Goal: Task Accomplishment & Management: Manage account settings

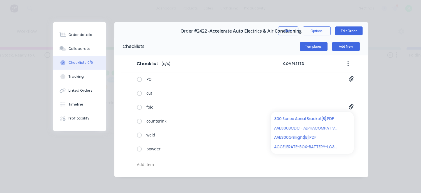
click at [285, 28] on button "Close" at bounding box center [288, 30] width 20 height 9
type textarea "x"
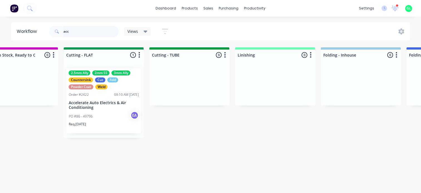
click at [84, 30] on input "acc" at bounding box center [91, 31] width 55 height 11
type input "a"
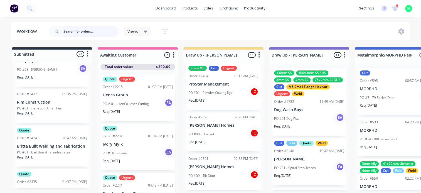
scroll to position [306, 0]
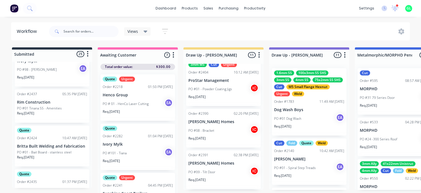
click at [215, 132] on div "PO #08 - Bracket IC" at bounding box center [224, 130] width 70 height 11
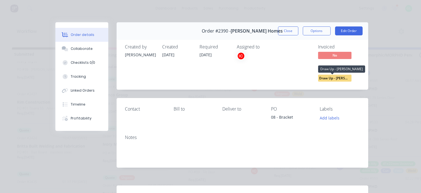
click at [335, 78] on span "Draw Up - [PERSON_NAME]" at bounding box center [334, 78] width 33 height 7
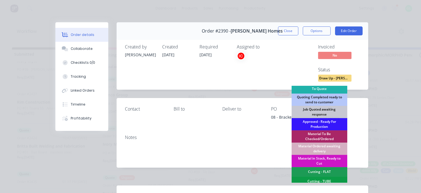
scroll to position [56, 0]
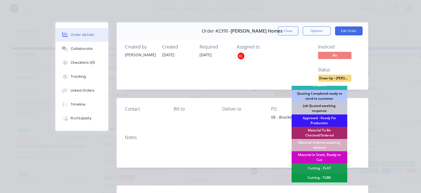
click at [322, 156] on div "Material in Stock, Ready to Cut" at bounding box center [320, 157] width 56 height 12
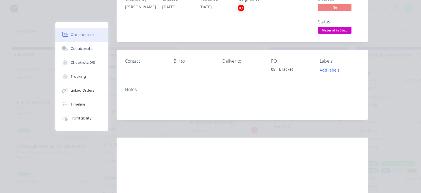
scroll to position [0, 0]
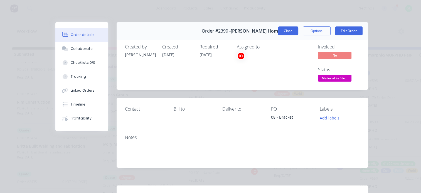
click at [290, 31] on button "Close" at bounding box center [288, 30] width 20 height 9
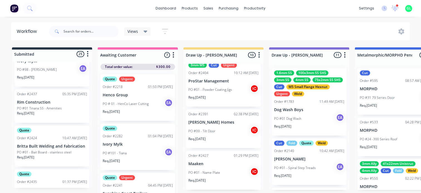
scroll to position [306, 0]
click at [398, 11] on icon at bounding box center [396, 8] width 8 height 6
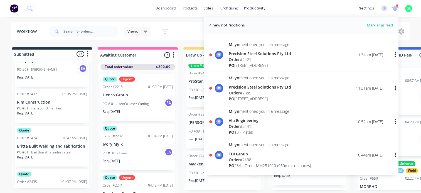
click at [398, 10] on icon at bounding box center [396, 8] width 8 height 6
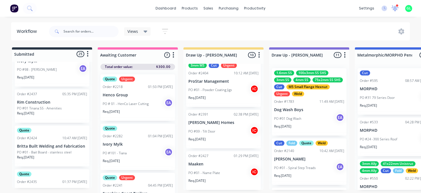
click at [396, 11] on icon at bounding box center [396, 8] width 8 height 6
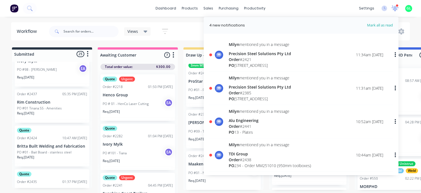
click at [396, 9] on icon at bounding box center [395, 7] width 5 height 5
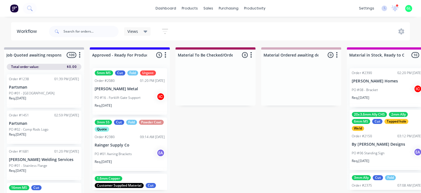
scroll to position [0, 696]
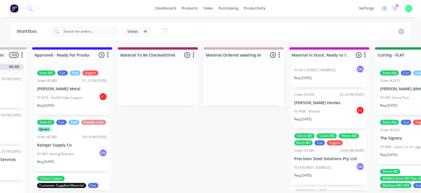
scroll to position [111, 0]
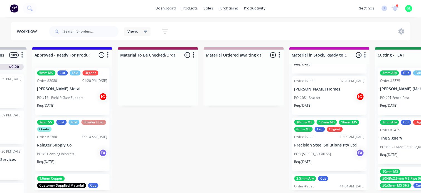
click at [324, 82] on div "Order #2390 02:20 PM 01/10/25" at bounding box center [329, 81] width 70 height 5
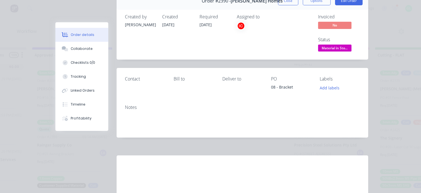
scroll to position [0, 0]
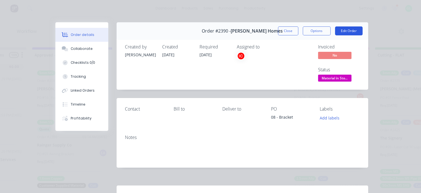
click at [345, 30] on button "Edit Order" at bounding box center [349, 30] width 28 height 9
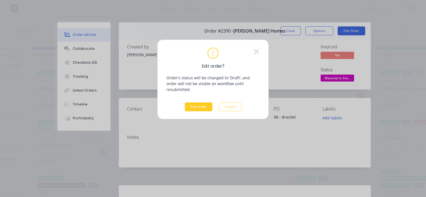
click at [186, 103] on button "Edit Order" at bounding box center [199, 107] width 28 height 9
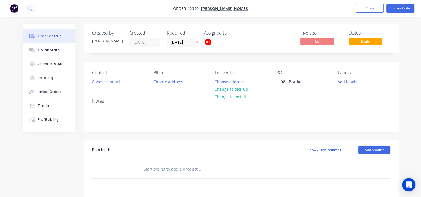
click at [165, 165] on input "text" at bounding box center [198, 169] width 111 height 11
paste input "8mm CS bracket qty1"
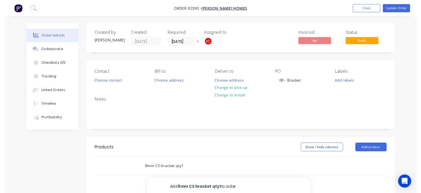
scroll to position [28, 0]
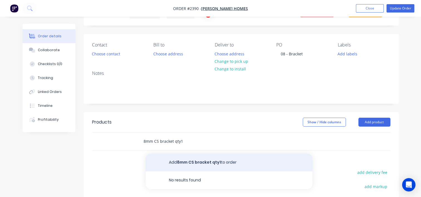
type input "8mm CS bracket qty1"
click at [187, 164] on button "Add 8mm CS bracket qty1 to order" at bounding box center [229, 163] width 167 height 18
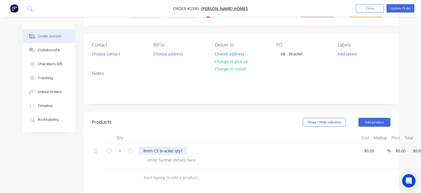
click at [182, 153] on div "8mm CS bracket qty1" at bounding box center [163, 151] width 48 height 8
click at [176, 156] on div at bounding box center [171, 160] width 57 height 8
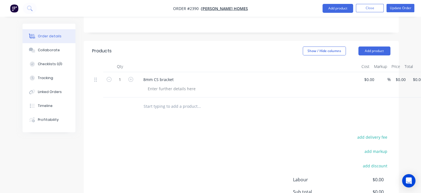
scroll to position [52, 0]
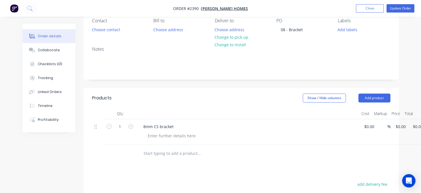
click at [155, 140] on div "8mm CS bracket" at bounding box center [248, 131] width 223 height 25
click at [157, 135] on div at bounding box center [171, 136] width 57 height 8
click at [196, 168] on input "text" at bounding box center [198, 165] width 111 height 11
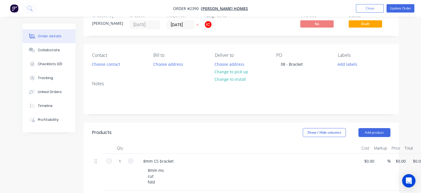
scroll to position [0, 0]
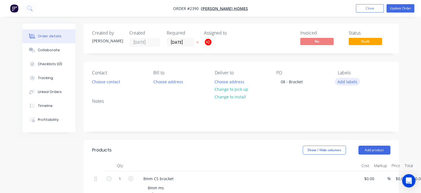
click at [349, 83] on button "Add labels" at bounding box center [348, 82] width 26 height 8
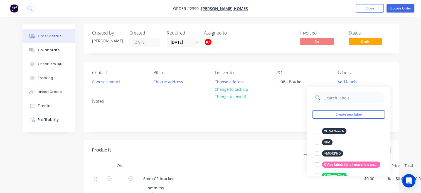
click at [338, 96] on input "text" at bounding box center [353, 97] width 58 height 11
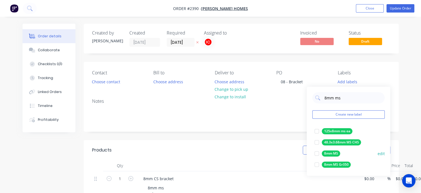
click at [317, 152] on div at bounding box center [316, 153] width 11 height 11
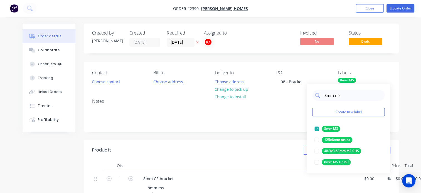
click at [338, 96] on input "8mm ms" at bounding box center [353, 95] width 58 height 11
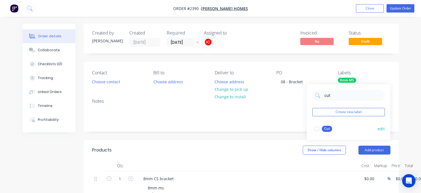
click at [316, 131] on div at bounding box center [316, 128] width 11 height 11
click at [328, 96] on input "cut" at bounding box center [353, 95] width 58 height 11
type input "g"
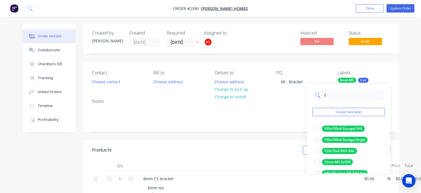
type input "fo"
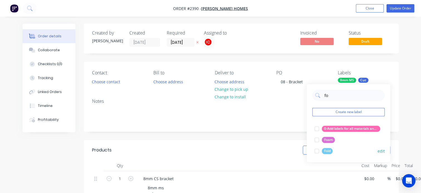
click at [317, 149] on div at bounding box center [316, 150] width 11 height 11
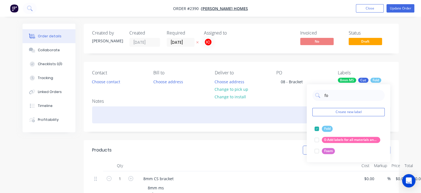
click at [270, 123] on div at bounding box center [241, 114] width 299 height 17
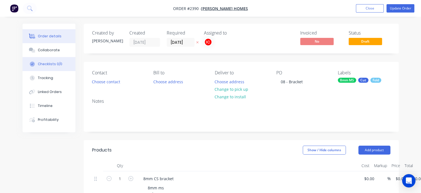
click at [54, 64] on div "Checklists 0/0" at bounding box center [50, 64] width 25 height 5
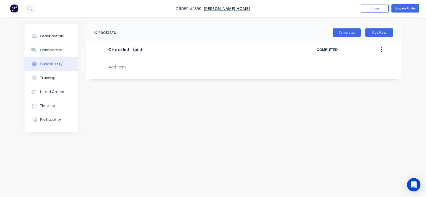
click at [118, 67] on textarea at bounding box center [198, 67] width 184 height 8
type textarea "x"
type textarea "c"
type textarea "x"
type textarea "cut"
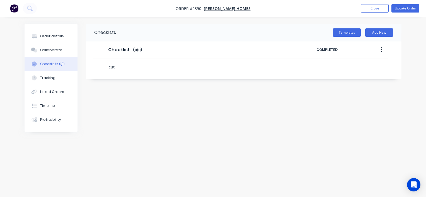
type textarea "x"
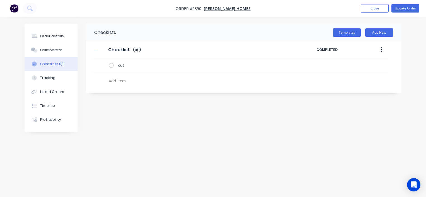
type textarea "x"
type textarea "f"
type textarea "x"
type textarea "fo"
type textarea "x"
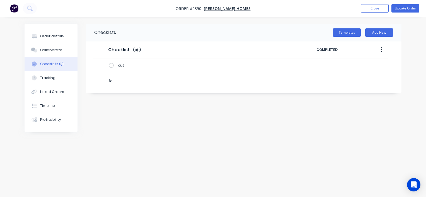
type textarea "fol"
type textarea "x"
type textarea "fold"
type textarea "x"
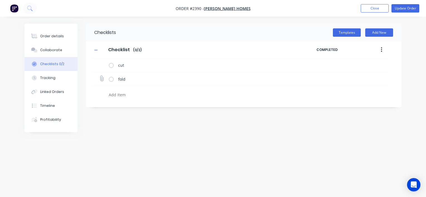
type textarea "x"
click at [104, 76] on label at bounding box center [101, 79] width 5 height 7
click at [99, 76] on input "file" at bounding box center [99, 76] width 0 height 0
click at [57, 37] on div "Order details" at bounding box center [52, 36] width 24 height 5
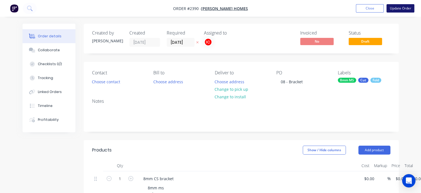
click at [390, 10] on button "Update Order" at bounding box center [401, 8] width 28 height 8
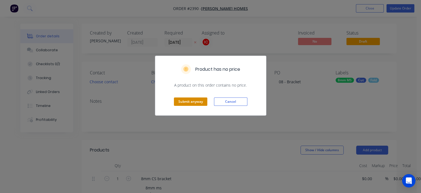
click at [194, 102] on button "Submit anyway" at bounding box center [190, 101] width 33 height 8
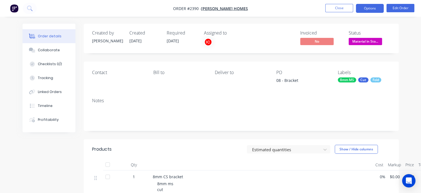
click at [373, 7] on button "Options" at bounding box center [370, 8] width 28 height 9
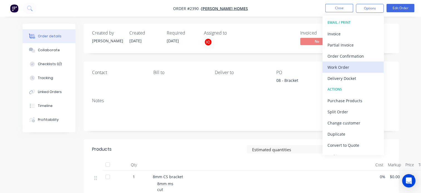
click at [340, 69] on div "Work Order" at bounding box center [353, 67] width 51 height 8
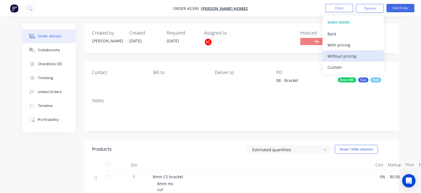
click at [340, 58] on div "Without pricing" at bounding box center [353, 56] width 51 height 8
click at [341, 58] on div "Without pricing" at bounding box center [353, 56] width 51 height 8
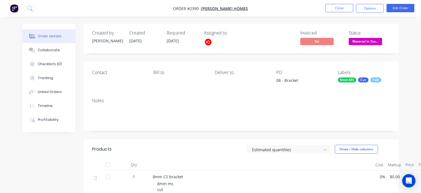
click at [263, 43] on div "Invoiced No Status Material in Sto..." at bounding box center [325, 38] width 131 height 16
click at [365, 10] on button "Options" at bounding box center [370, 8] width 28 height 9
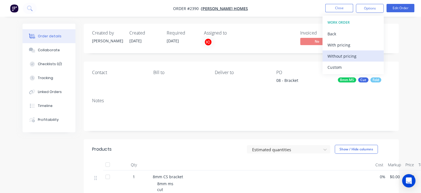
click at [347, 53] on div "Without pricing" at bounding box center [353, 56] width 51 height 8
click at [347, 53] on div "Without pricing" at bounding box center [350, 56] width 45 height 8
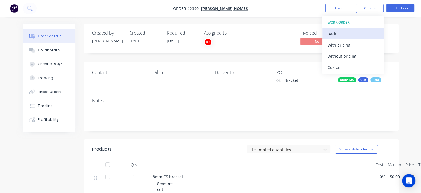
click at [337, 30] on div "Back" at bounding box center [353, 34] width 51 height 8
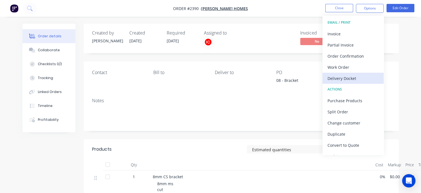
click at [342, 76] on div "Delivery Docket" at bounding box center [353, 78] width 51 height 8
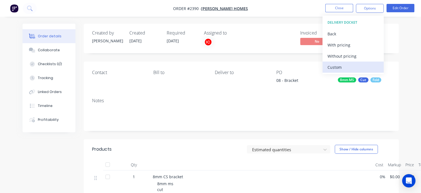
click at [337, 64] on div "Custom" at bounding box center [353, 67] width 51 height 8
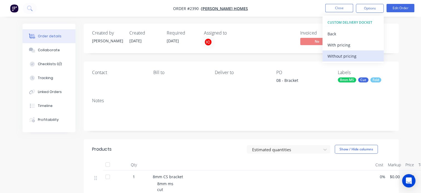
click at [340, 52] on div "Without pricing" at bounding box center [353, 56] width 51 height 8
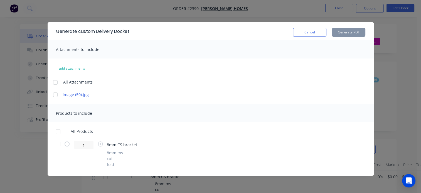
click at [60, 130] on div at bounding box center [58, 131] width 11 height 11
click at [353, 29] on button "Generate PDF" at bounding box center [348, 32] width 33 height 9
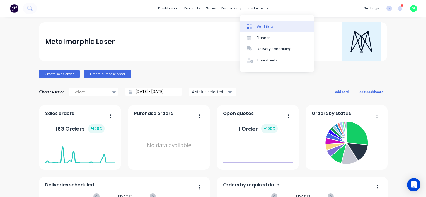
click at [264, 25] on div "Workflow" at bounding box center [265, 26] width 17 height 5
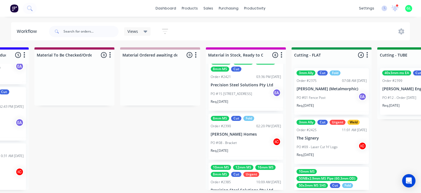
scroll to position [84, 0]
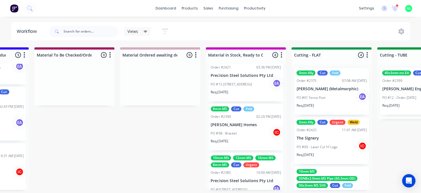
click at [242, 136] on div "PO #08 - Bracket IC" at bounding box center [246, 133] width 70 height 11
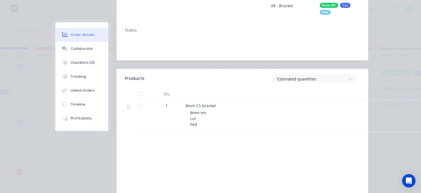
scroll to position [0, 0]
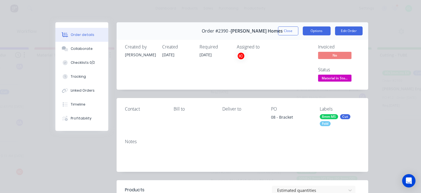
click at [313, 29] on button "Options" at bounding box center [317, 30] width 28 height 9
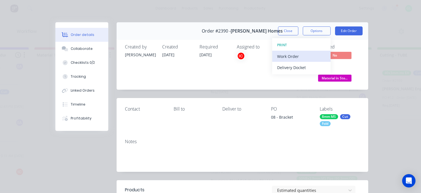
click at [293, 59] on div "Work Order" at bounding box center [301, 56] width 48 height 8
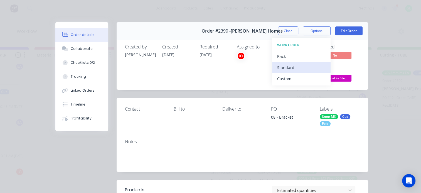
click at [287, 67] on div "Standard" at bounding box center [301, 68] width 48 height 8
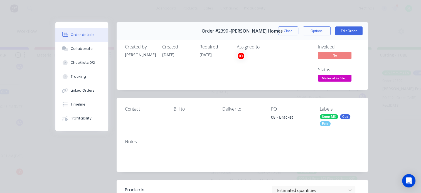
click at [328, 80] on span "Material in Sto..." at bounding box center [334, 78] width 33 height 7
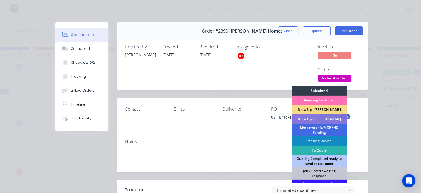
scroll to position [56, 0]
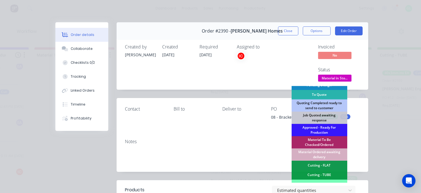
click at [318, 165] on div "Cutting - FLAT" at bounding box center [320, 165] width 56 height 9
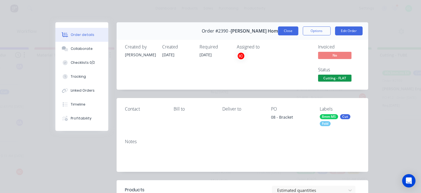
click at [285, 32] on button "Close" at bounding box center [288, 30] width 20 height 9
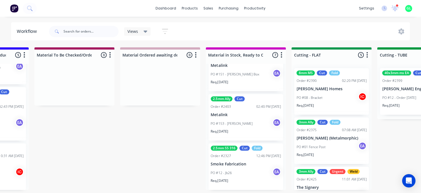
scroll to position [28, 0]
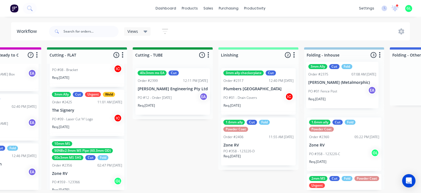
drag, startPoint x: 319, startPoint y: 123, endPoint x: 336, endPoint y: 84, distance: 42.4
click at [336, 84] on div "Submitted 24 Status colour #273444 hex #273444 Save Cancel Summaries Total orde…" at bounding box center [67, 121] width 2302 height 149
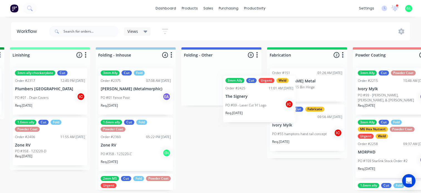
scroll to position [0, 1291]
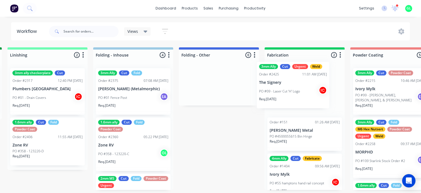
drag, startPoint x: 69, startPoint y: 121, endPoint x: 283, endPoint y: 92, distance: 216.4
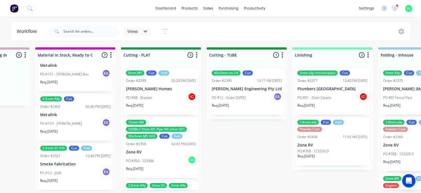
scroll to position [0, 957]
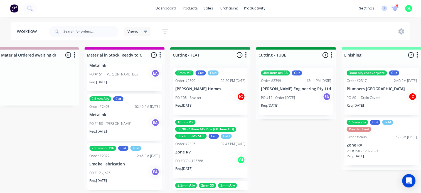
click at [397, 9] on icon at bounding box center [395, 7] width 5 height 5
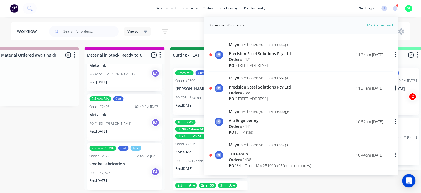
click at [384, 26] on span "Mark all as read" at bounding box center [370, 26] width 46 height 6
click at [396, 10] on icon at bounding box center [395, 8] width 7 height 6
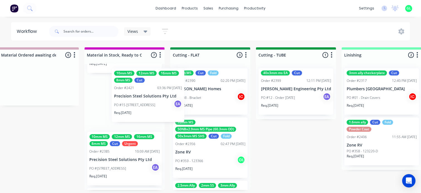
scroll to position [55, 0]
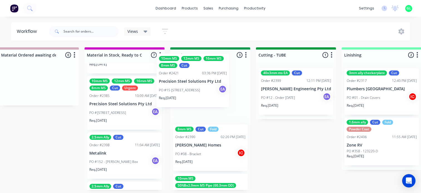
drag, startPoint x: 150, startPoint y: 104, endPoint x: 175, endPoint y: 93, distance: 26.7
click at [175, 93] on div "Submitted 24 Status colour #273444 hex #273444 Save Cancel Summaries Total orde…" at bounding box center [190, 121] width 2302 height 149
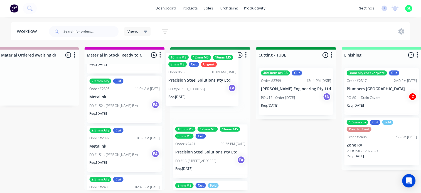
drag, startPoint x: 106, startPoint y: 111, endPoint x: 188, endPoint y: 88, distance: 85.0
click at [188, 88] on div "Submitted 24 Status colour #273444 hex #273444 Save Cancel Summaries Total orde…" at bounding box center [190, 121] width 2302 height 149
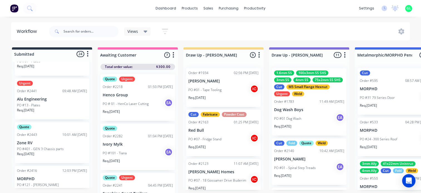
scroll to position [780, 0]
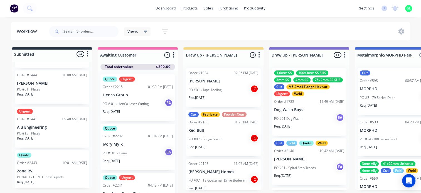
click at [60, 133] on div "PO #13 - Plates" at bounding box center [52, 133] width 70 height 5
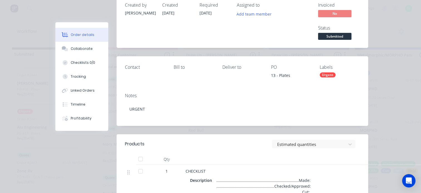
scroll to position [0, 0]
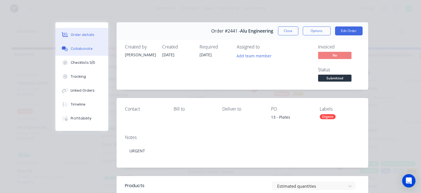
click at [79, 51] on div "Collaborate" at bounding box center [82, 48] width 22 height 5
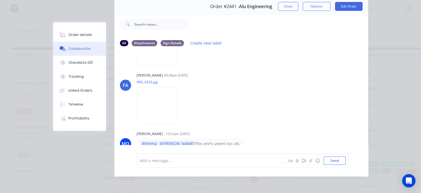
scroll to position [29, 0]
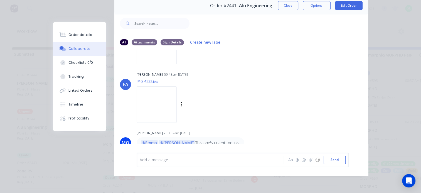
click at [147, 98] on img at bounding box center [157, 104] width 40 height 36
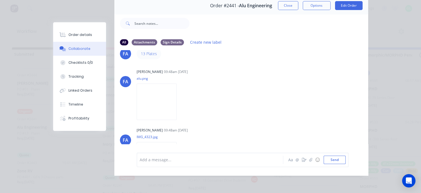
scroll to position [74, 0]
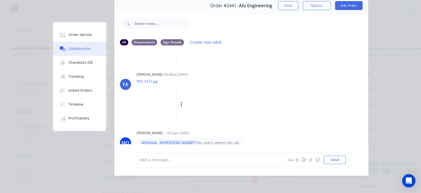
click at [150, 104] on img at bounding box center [157, 104] width 40 height 36
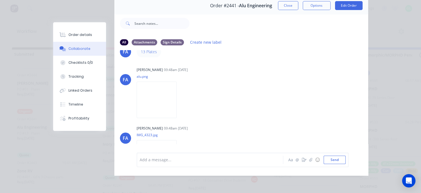
scroll to position [19, 0]
click at [162, 92] on img at bounding box center [157, 102] width 40 height 36
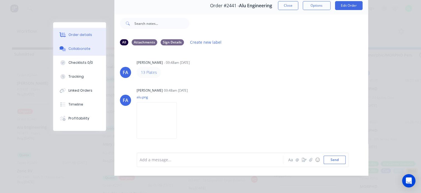
click at [74, 32] on div "Order details" at bounding box center [81, 34] width 24 height 5
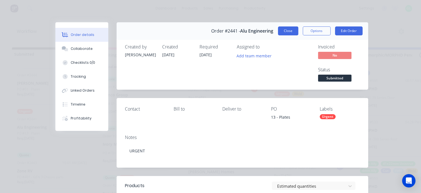
click at [287, 31] on button "Close" at bounding box center [288, 30] width 20 height 9
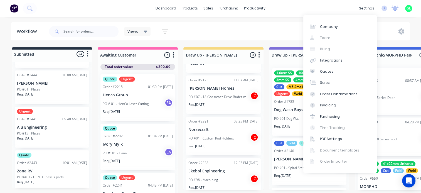
click at [394, 9] on icon at bounding box center [395, 7] width 5 height 5
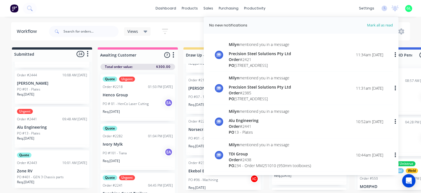
click at [263, 62] on div "Order # 2421" at bounding box center [260, 60] width 62 height 6
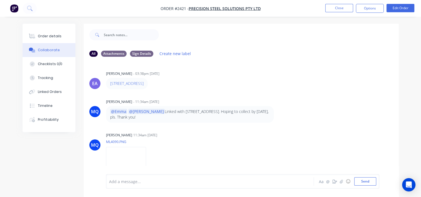
scroll to position [12, 0]
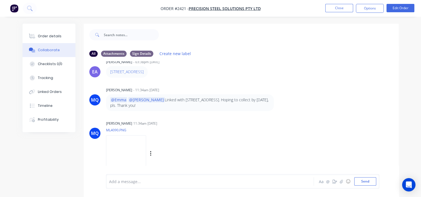
click at [142, 142] on img at bounding box center [126, 153] width 40 height 36
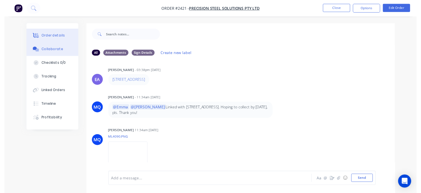
scroll to position [0, 0]
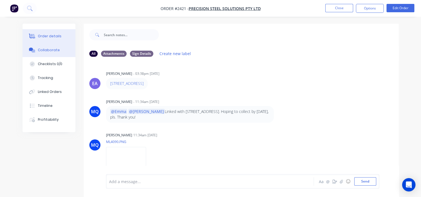
click at [49, 33] on button "Order details" at bounding box center [49, 36] width 53 height 14
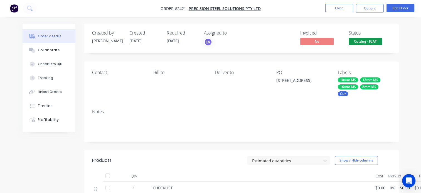
drag, startPoint x: 337, startPoint y: 15, endPoint x: 323, endPoint y: 34, distance: 22.6
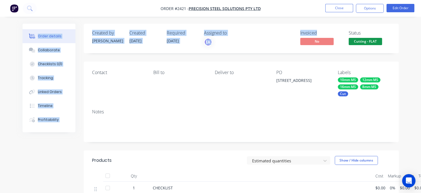
drag, startPoint x: 323, startPoint y: 34, endPoint x: 290, endPoint y: 25, distance: 34.8
click at [274, 31] on div "Invoiced No Status Cutting - FLAT" at bounding box center [325, 38] width 131 height 16
click at [340, 7] on button "Close" at bounding box center [340, 8] width 28 height 8
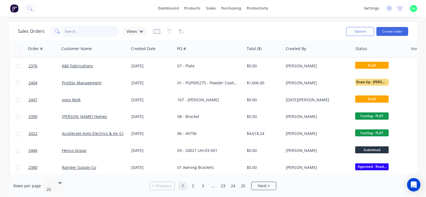
click at [93, 29] on input "text" at bounding box center [92, 31] width 54 height 11
type input "prec"
